Goal: Task Accomplishment & Management: Complete application form

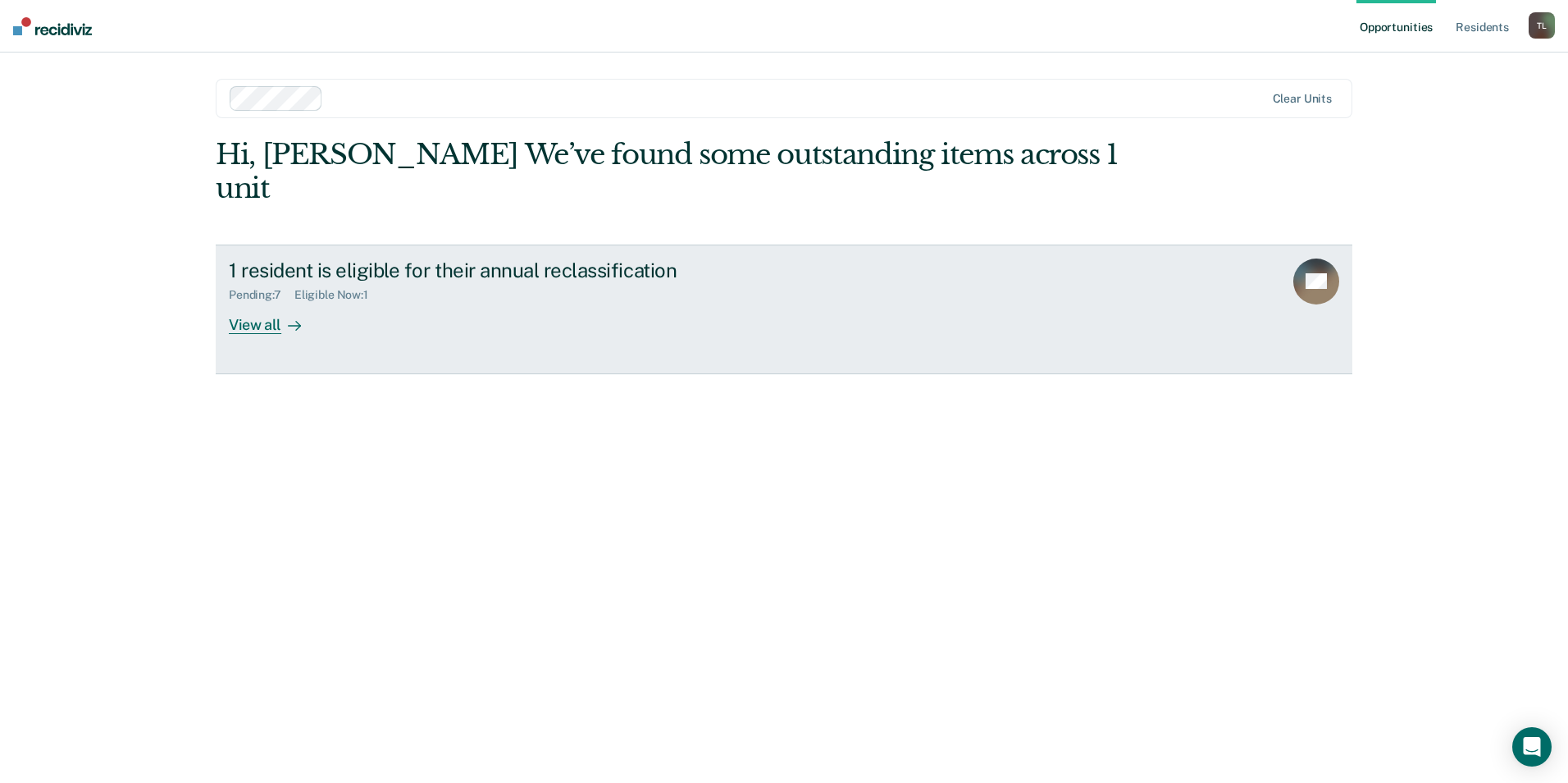
click at [265, 302] on div "View all" at bounding box center [275, 318] width 92 height 32
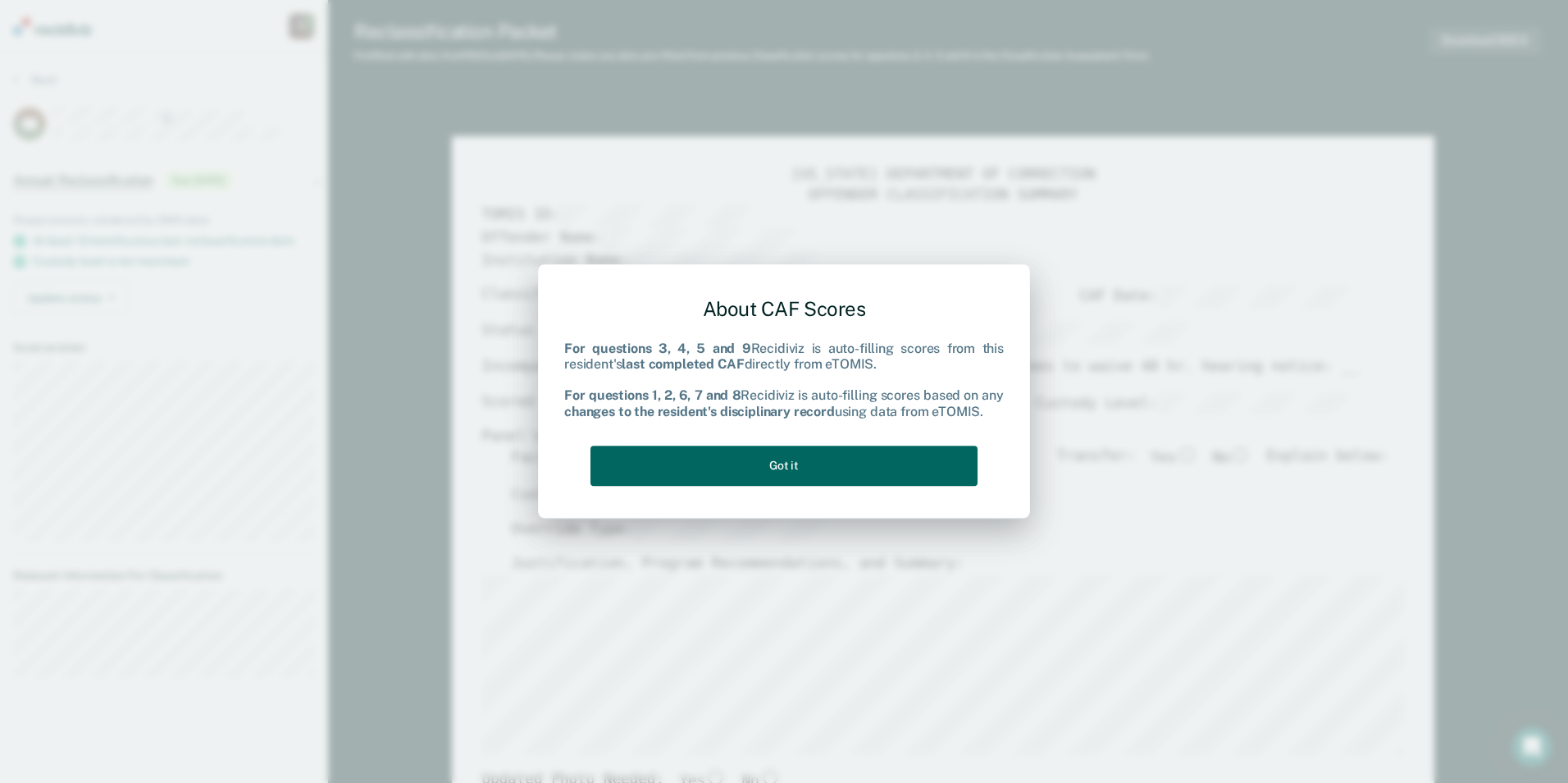
click at [781, 469] on button "Got it" at bounding box center [784, 466] width 387 height 40
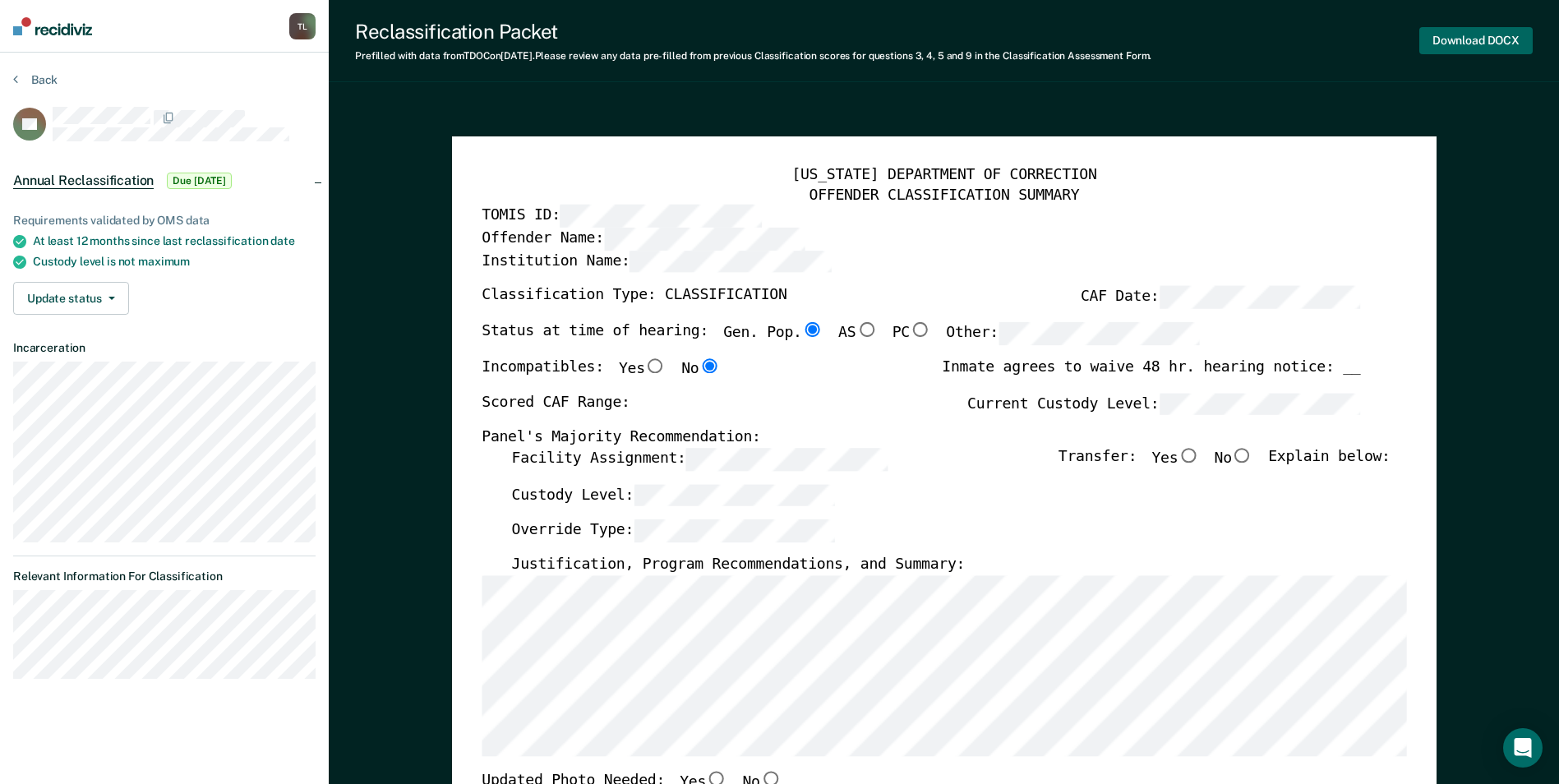
click at [1456, 39] on button "Download DOCX" at bounding box center [1476, 41] width 114 height 28
type textarea "x"
